Goal: Complete application form

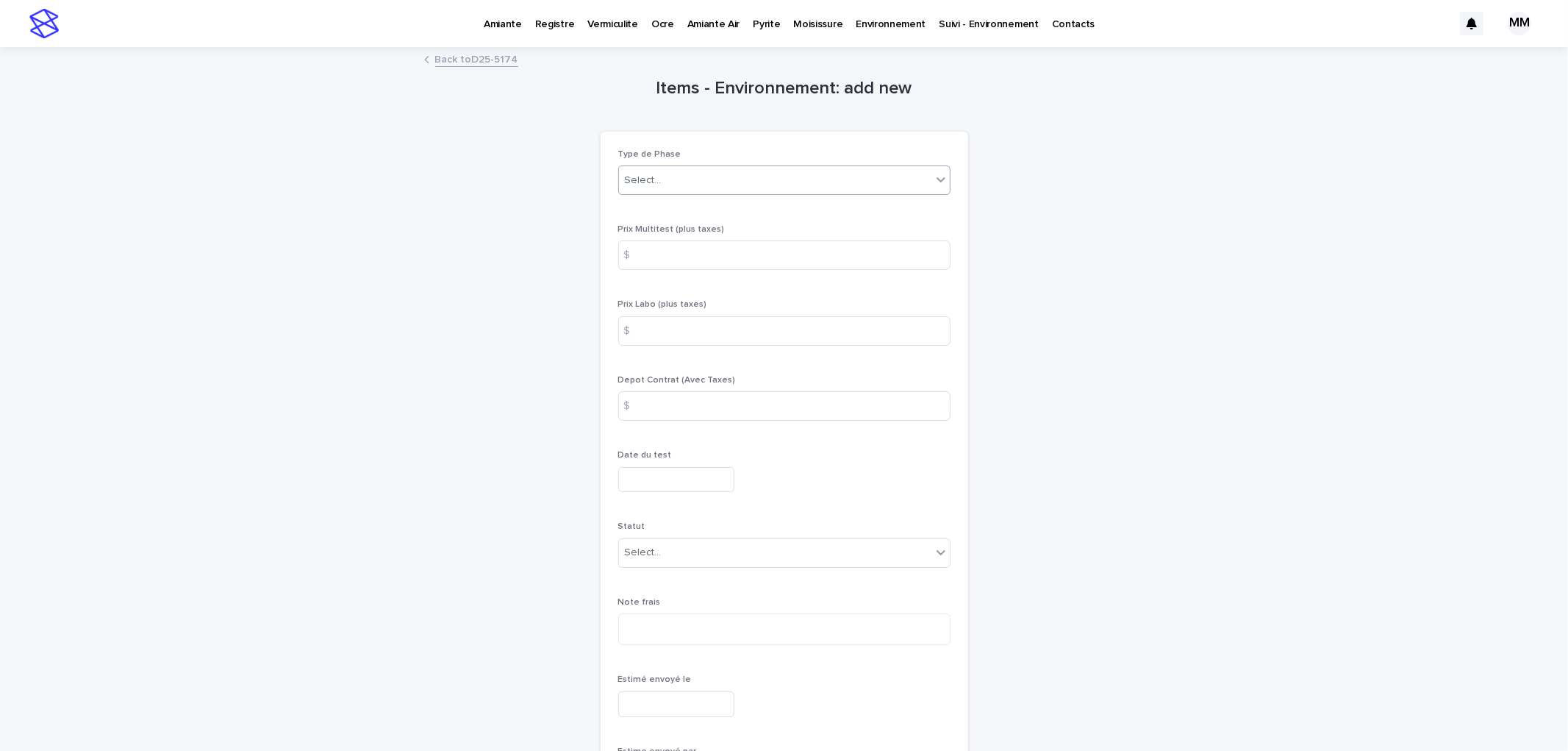
click at [687, 177] on div "Select..." at bounding box center [775, 180] width 312 height 24
click at [663, 341] on div "Geo" at bounding box center [777, 336] width 331 height 26
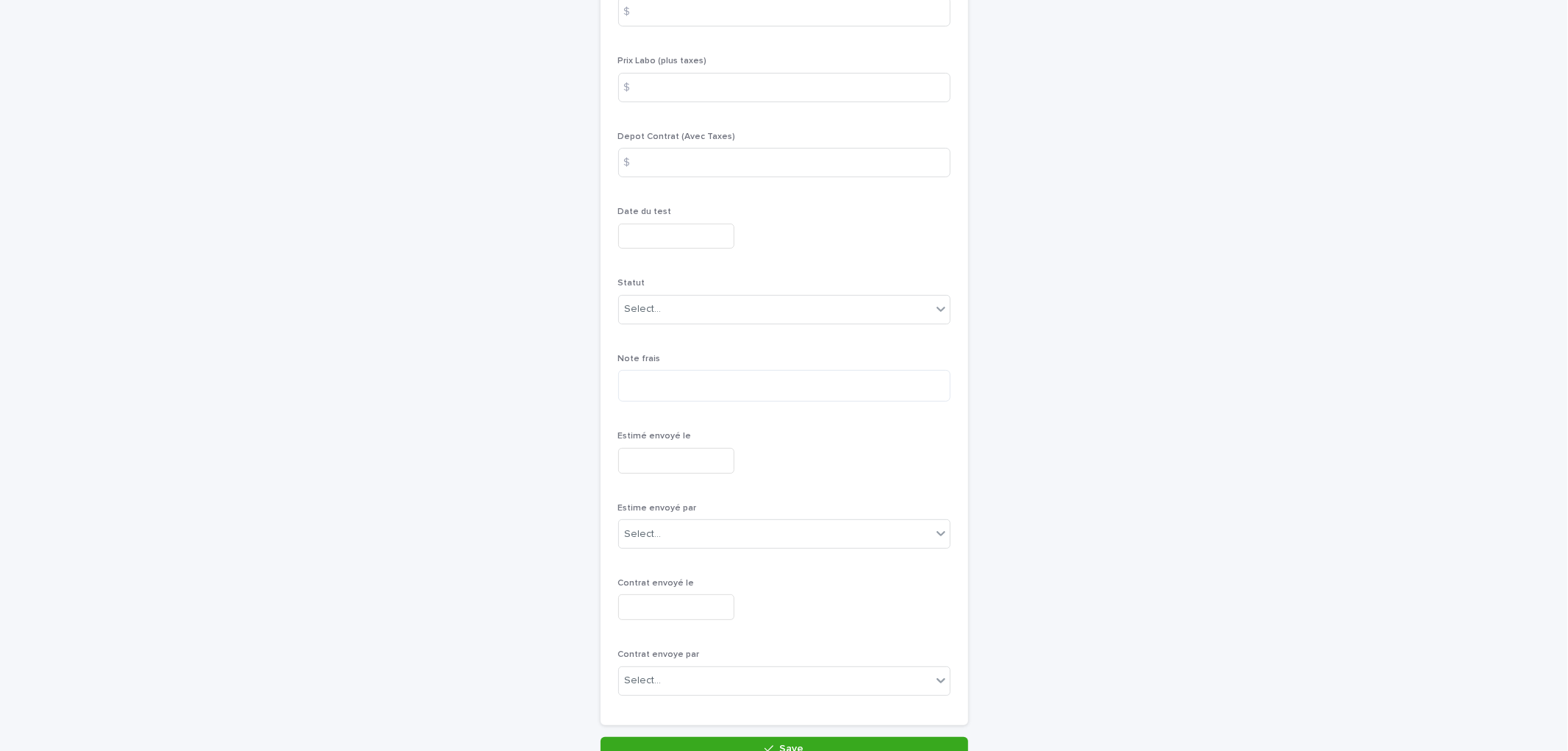
scroll to position [245, 0]
click at [682, 298] on div "Select..." at bounding box center [775, 307] width 312 height 24
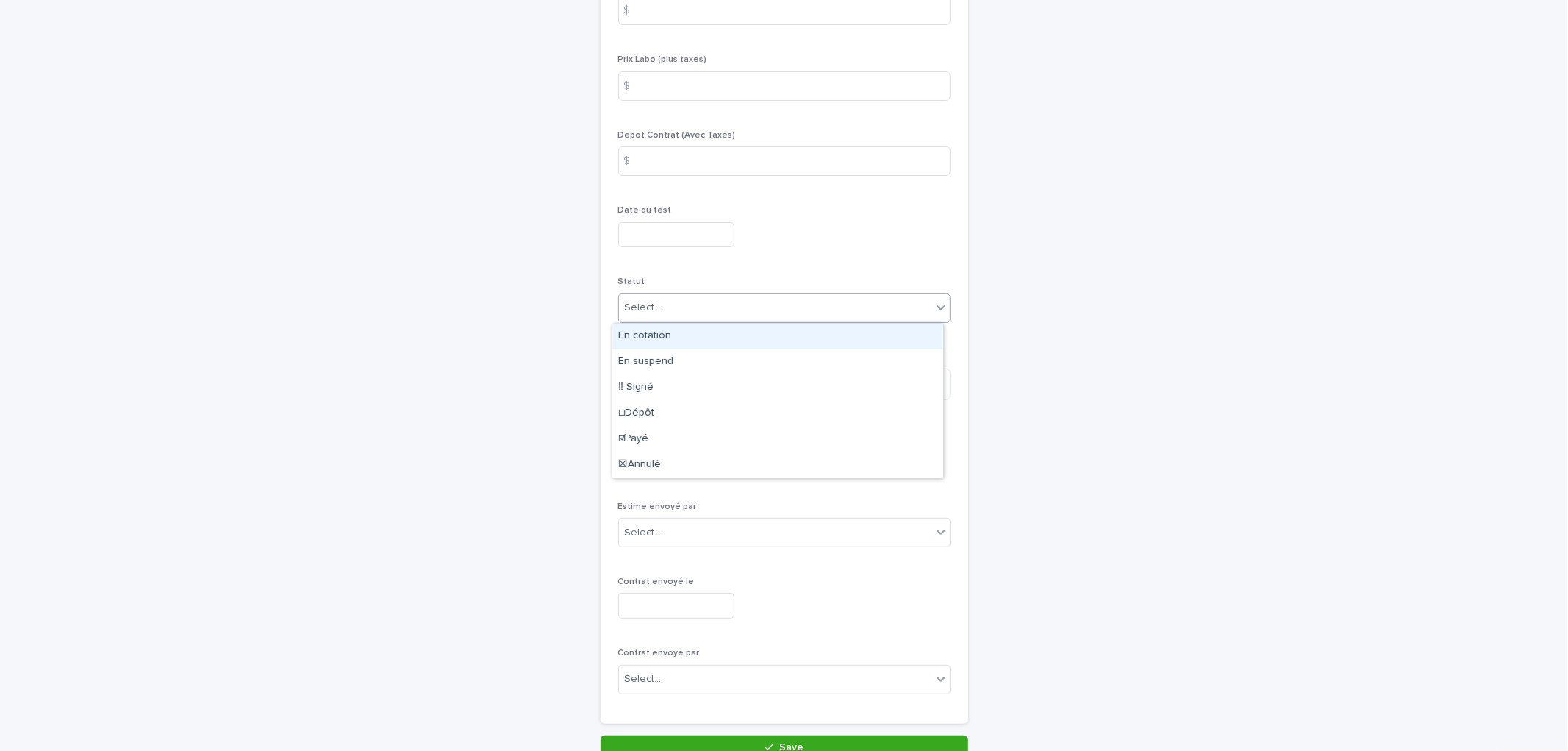
click at [670, 344] on div "En cotation" at bounding box center [777, 336] width 331 height 26
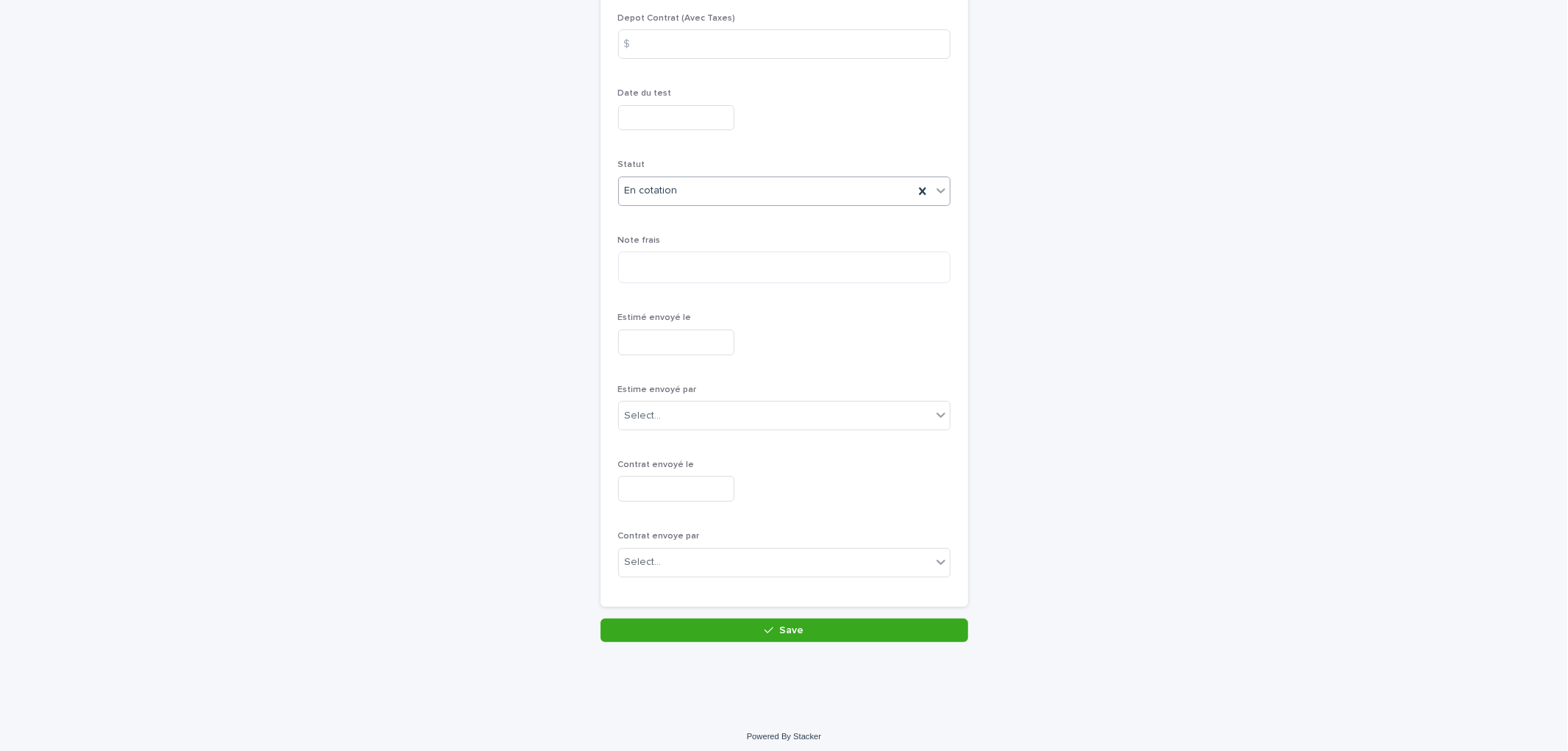
scroll to position [368, 0]
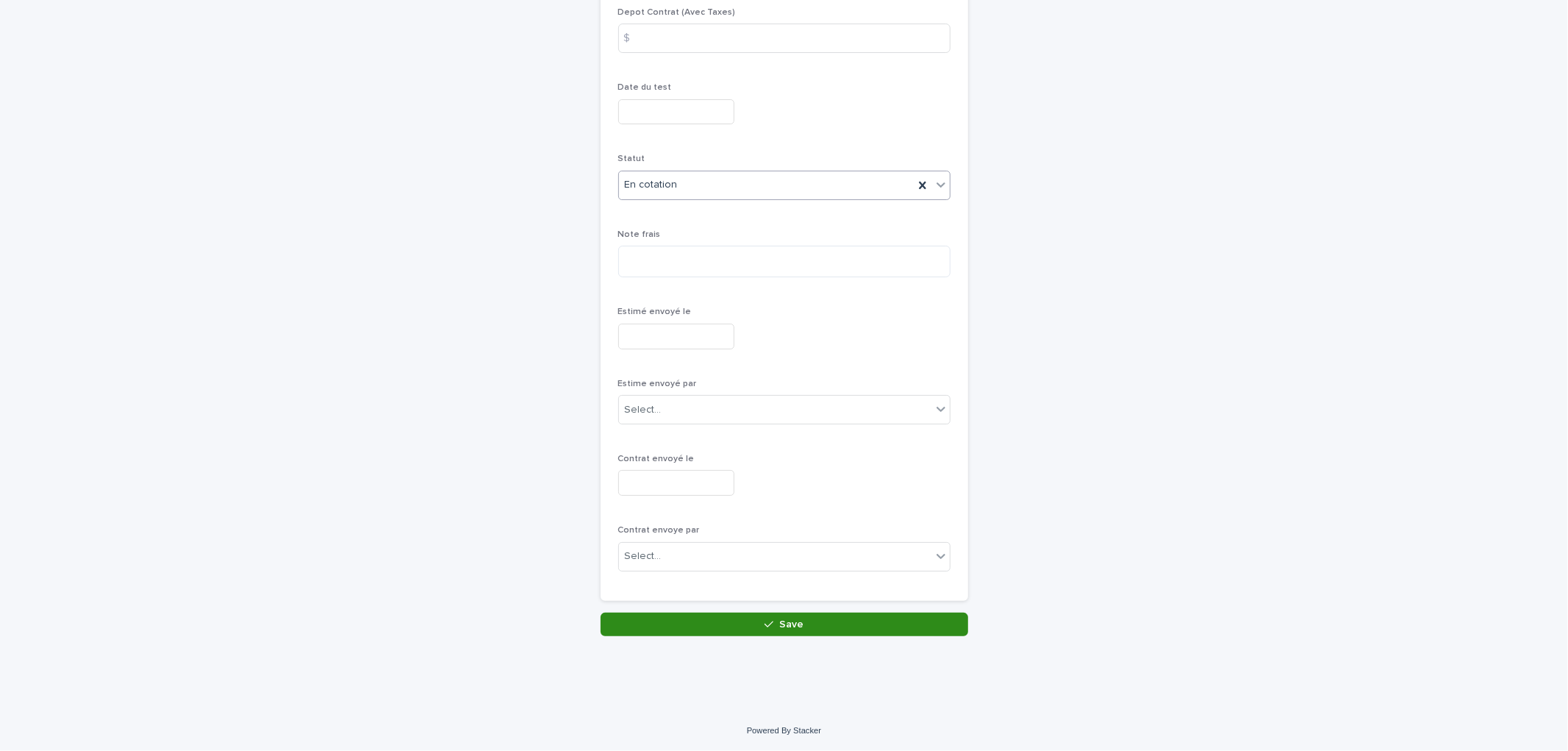
click at [775, 629] on button "Save" at bounding box center [784, 624] width 367 height 23
